Goal: Book appointment/travel/reservation

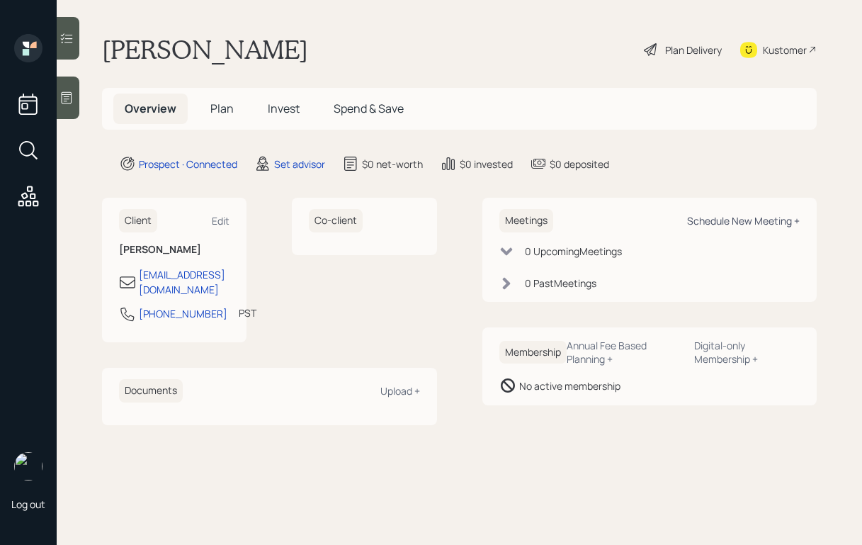
click at [706, 217] on div "Schedule New Meeting +" at bounding box center [743, 220] width 113 height 13
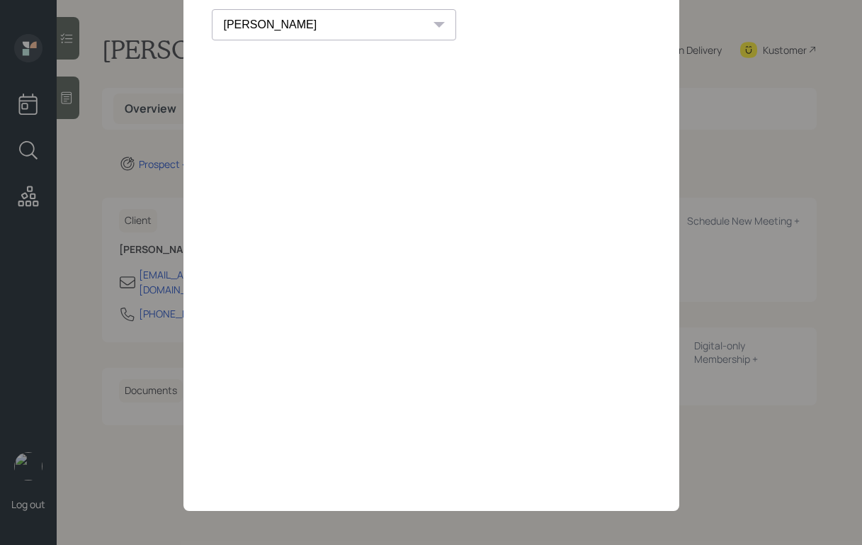
scroll to position [57, 0]
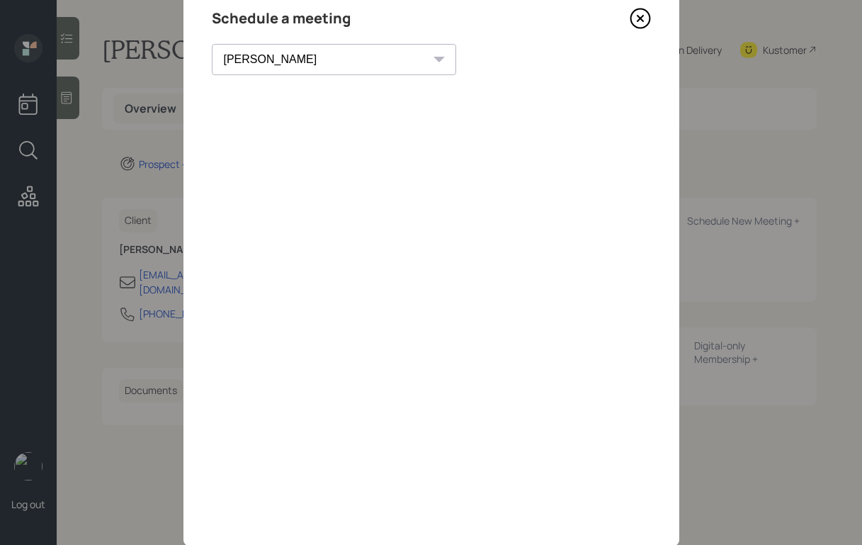
click at [297, 55] on select "[PERSON_NAME] [PERSON_NAME] [PERSON_NAME] [PERSON_NAME] [PERSON_NAME] [PERSON_N…" at bounding box center [334, 59] width 244 height 31
select select "59554aeb-d739-4552-90b9-0d27d70b4bf7"
click at [212, 44] on select "Theresa Spinello Matthew Burke Xavier Ross Eitan Bar-David Ian Yamey Trevor Nel…" at bounding box center [334, 59] width 244 height 31
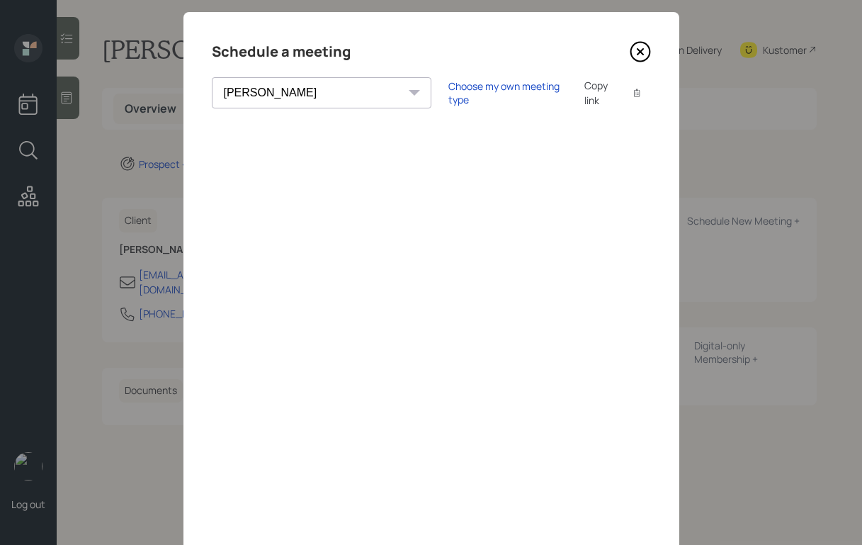
scroll to position [18, 0]
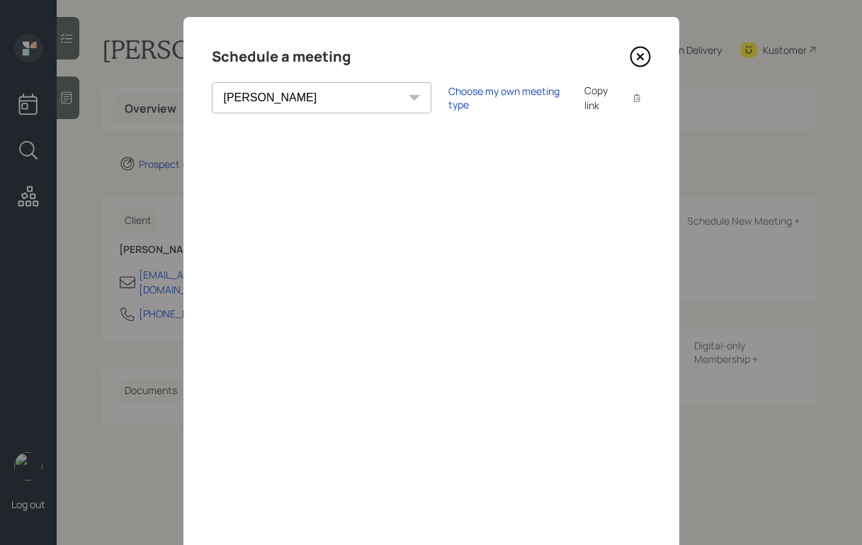
click at [635, 57] on icon at bounding box center [640, 56] width 21 height 21
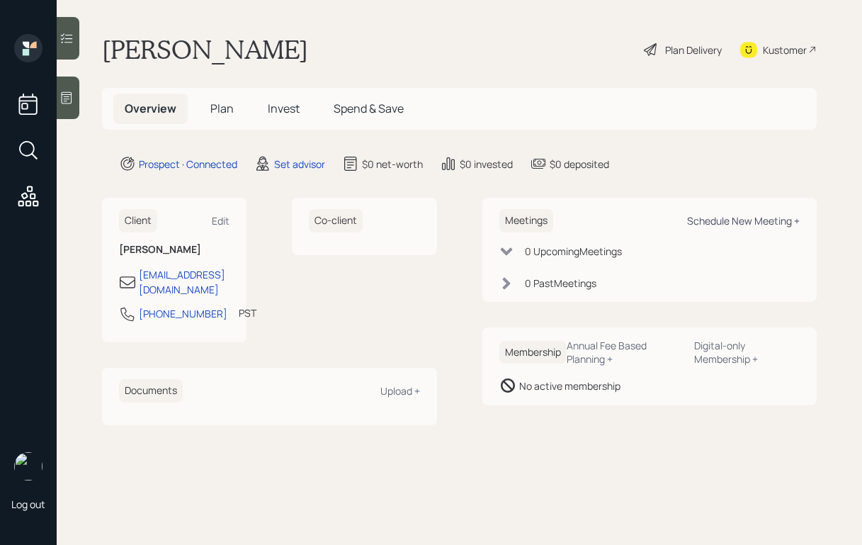
click at [774, 220] on div "Schedule New Meeting +" at bounding box center [743, 220] width 113 height 13
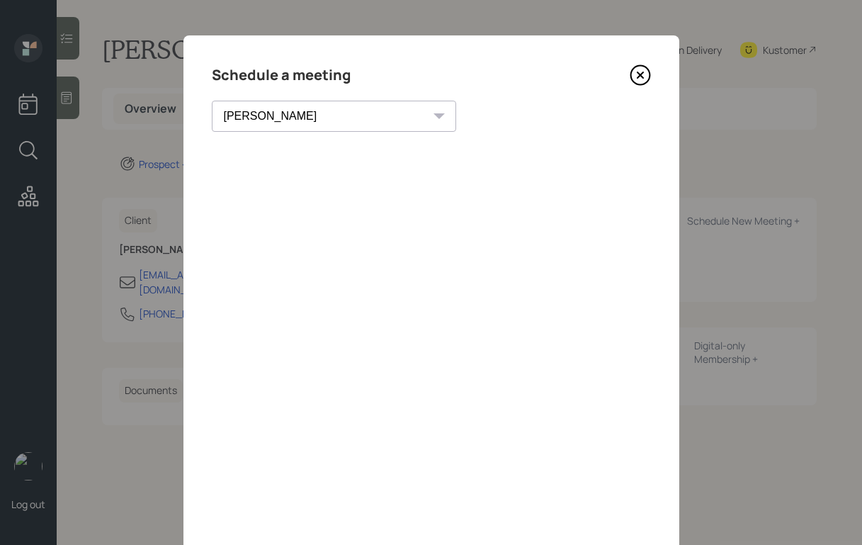
click at [304, 117] on select "Theresa Spinello Matthew Burke Xavier Ross Eitan Bar-David Ian Yamey Trevor Nel…" at bounding box center [334, 116] width 244 height 31
select select "59554aeb-d739-4552-90b9-0d27d70b4bf7"
click at [212, 101] on select "Theresa Spinello Matthew Burke Xavier Ross Eitan Bar-David Ian Yamey Trevor Nel…" at bounding box center [334, 116] width 244 height 31
click at [642, 74] on icon at bounding box center [640, 74] width 21 height 21
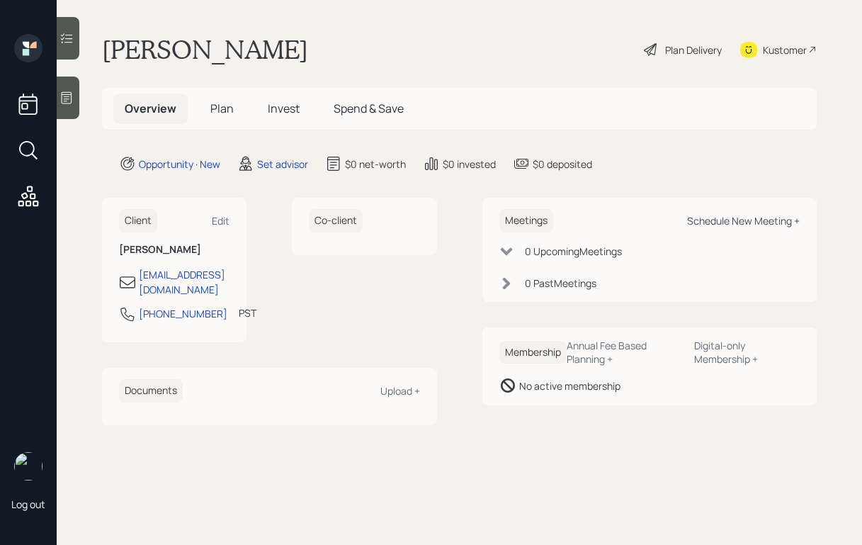
click at [699, 222] on div "Schedule New Meeting +" at bounding box center [743, 220] width 113 height 13
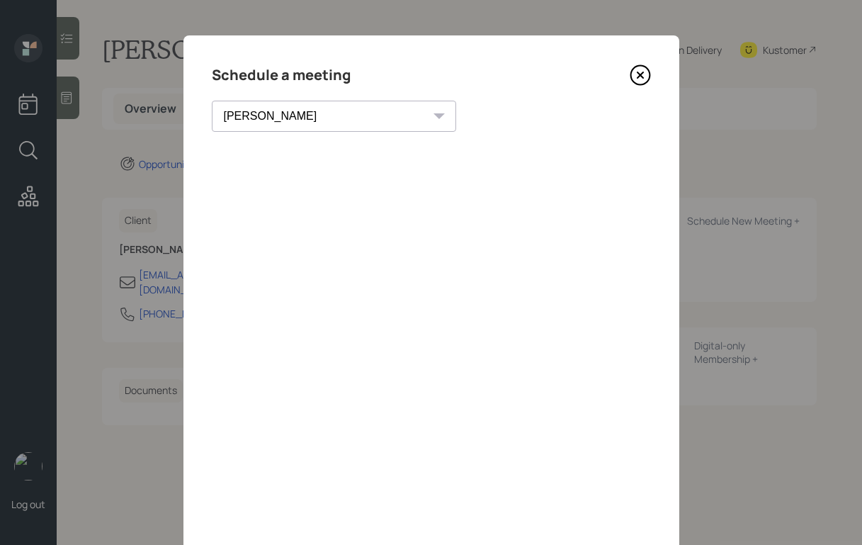
click at [293, 116] on select "[PERSON_NAME] [PERSON_NAME] [PERSON_NAME] [PERSON_NAME] [PERSON_NAME] [PERSON_N…" at bounding box center [334, 116] width 244 height 31
select select "59554aeb-d739-4552-90b9-0d27d70b4bf7"
click at [212, 101] on select "Theresa Spinello Matthew Burke Xavier Ross Eitan Bar-David Ian Yamey Trevor Nel…" at bounding box center [334, 116] width 244 height 31
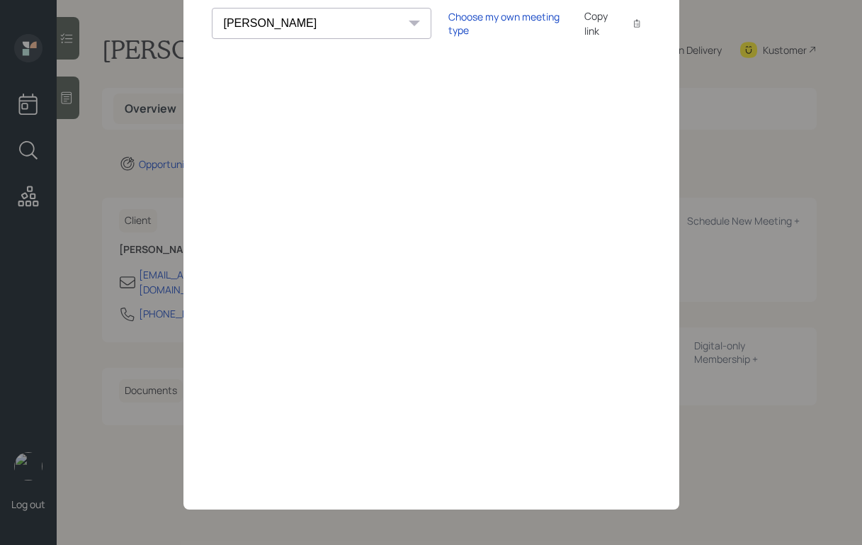
scroll to position [16, 0]
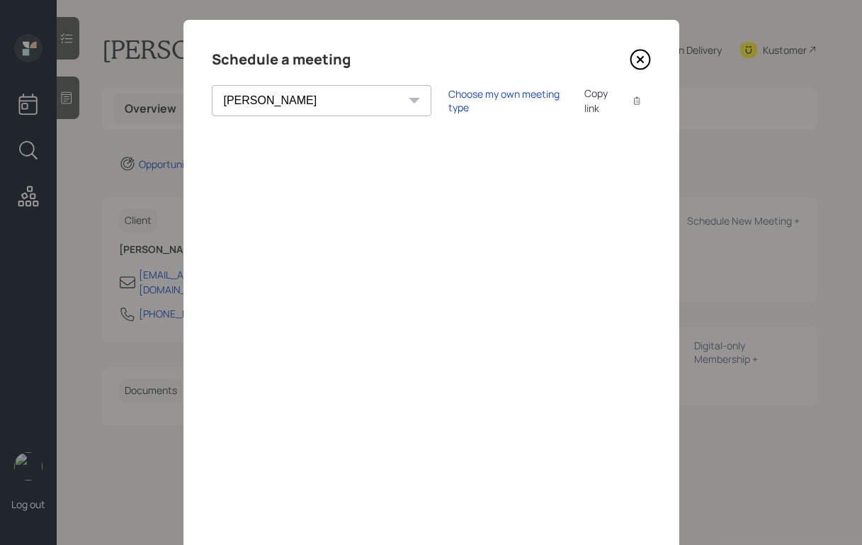
click at [635, 58] on icon at bounding box center [640, 59] width 21 height 21
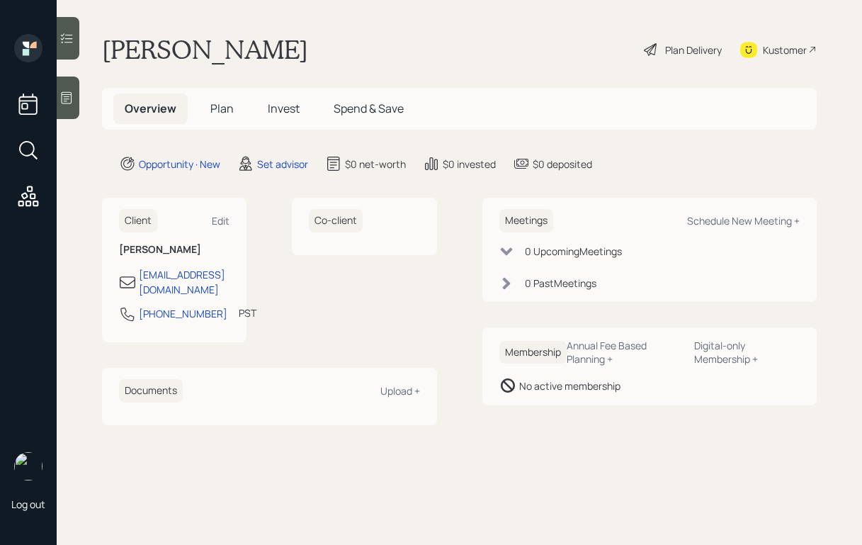
click at [67, 96] on icon at bounding box center [67, 98] width 11 height 12
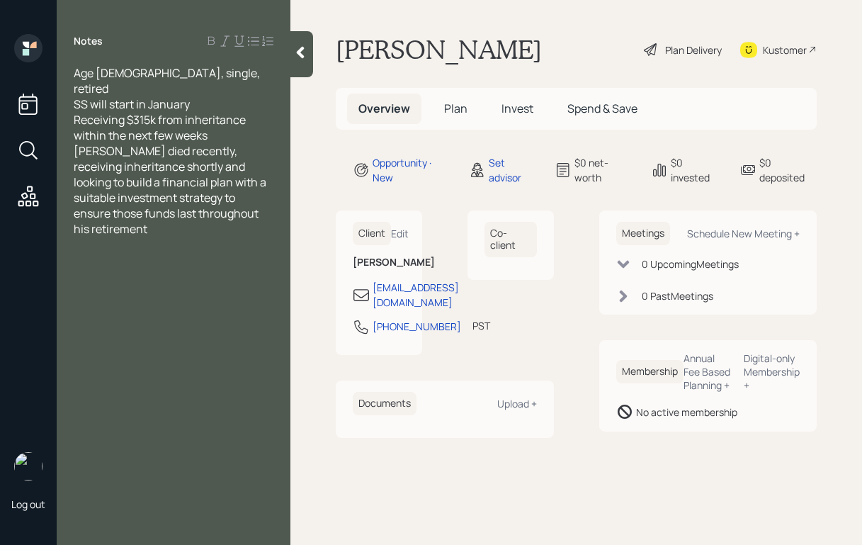
click at [224, 120] on div "Receiving $315k from inheritance within the next few weeks" at bounding box center [174, 127] width 200 height 31
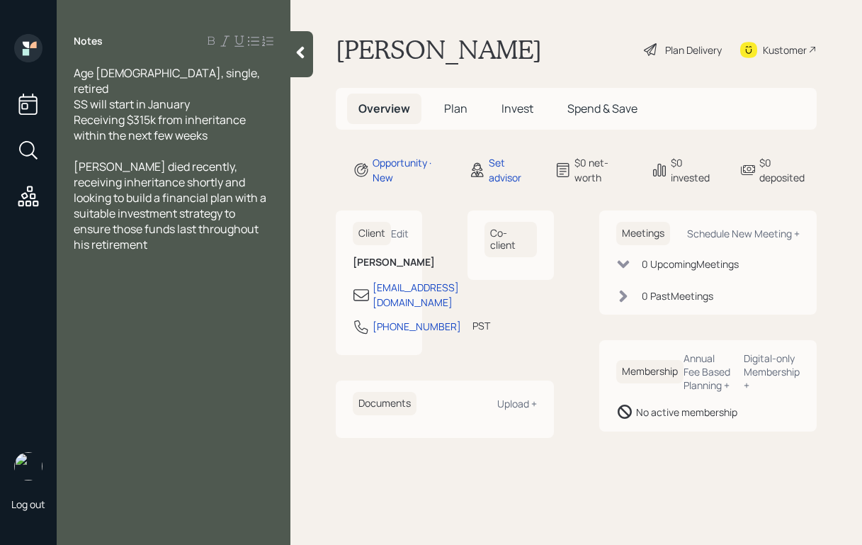
click at [298, 50] on icon at bounding box center [301, 53] width 8 height 12
